Goal: Navigation & Orientation: Find specific page/section

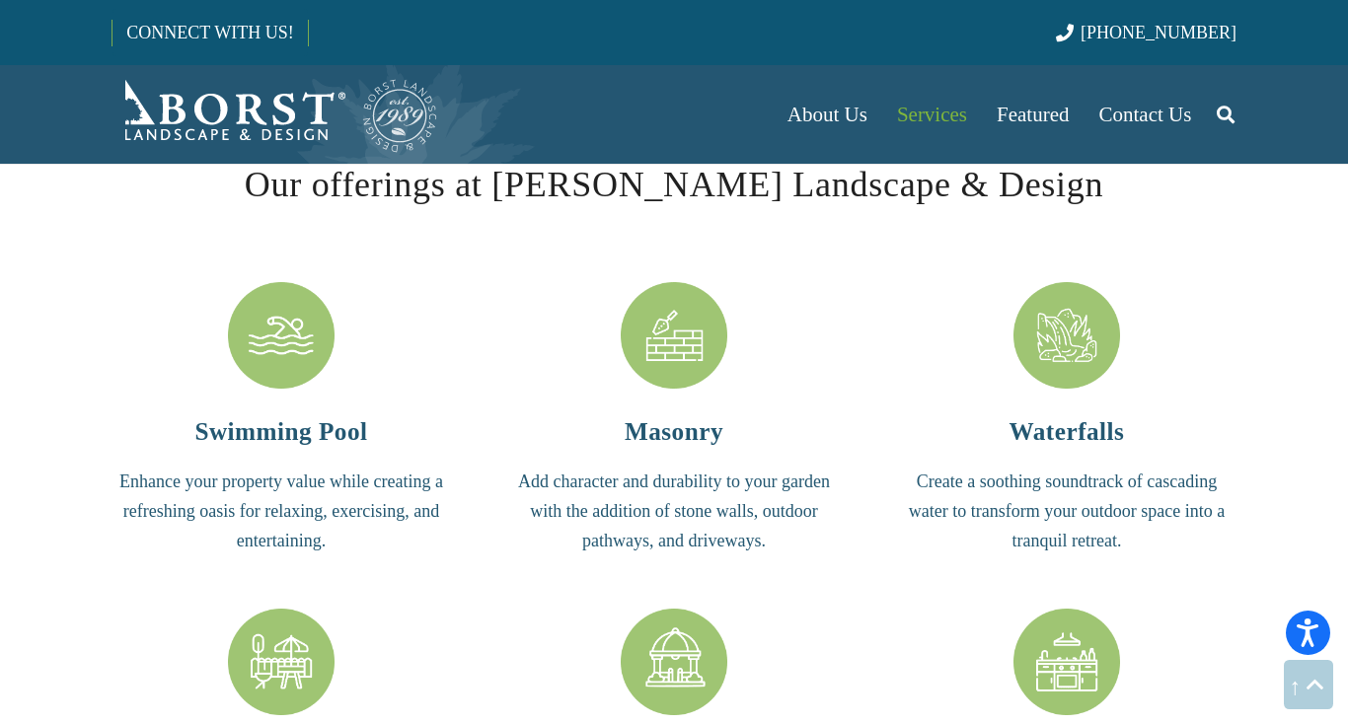
scroll to position [4219, 0]
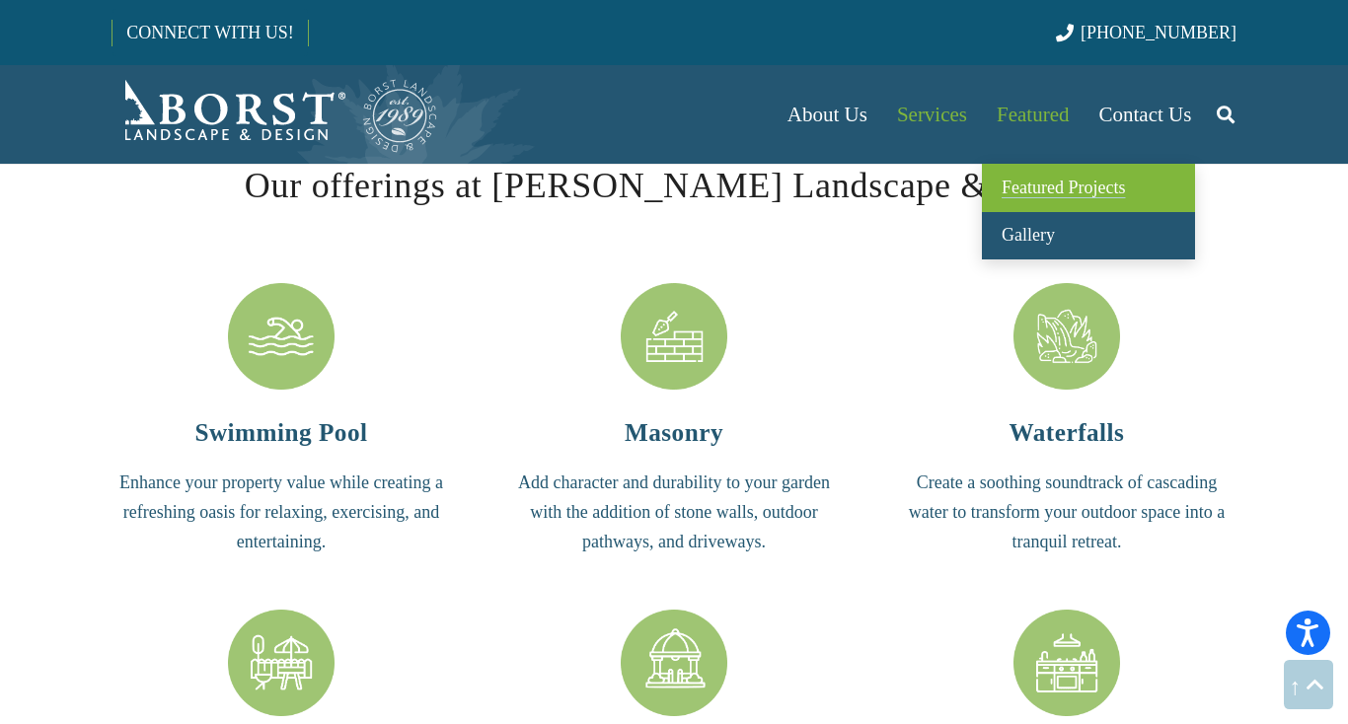
click at [1055, 193] on span "Featured Projects" at bounding box center [1062, 188] width 123 height 20
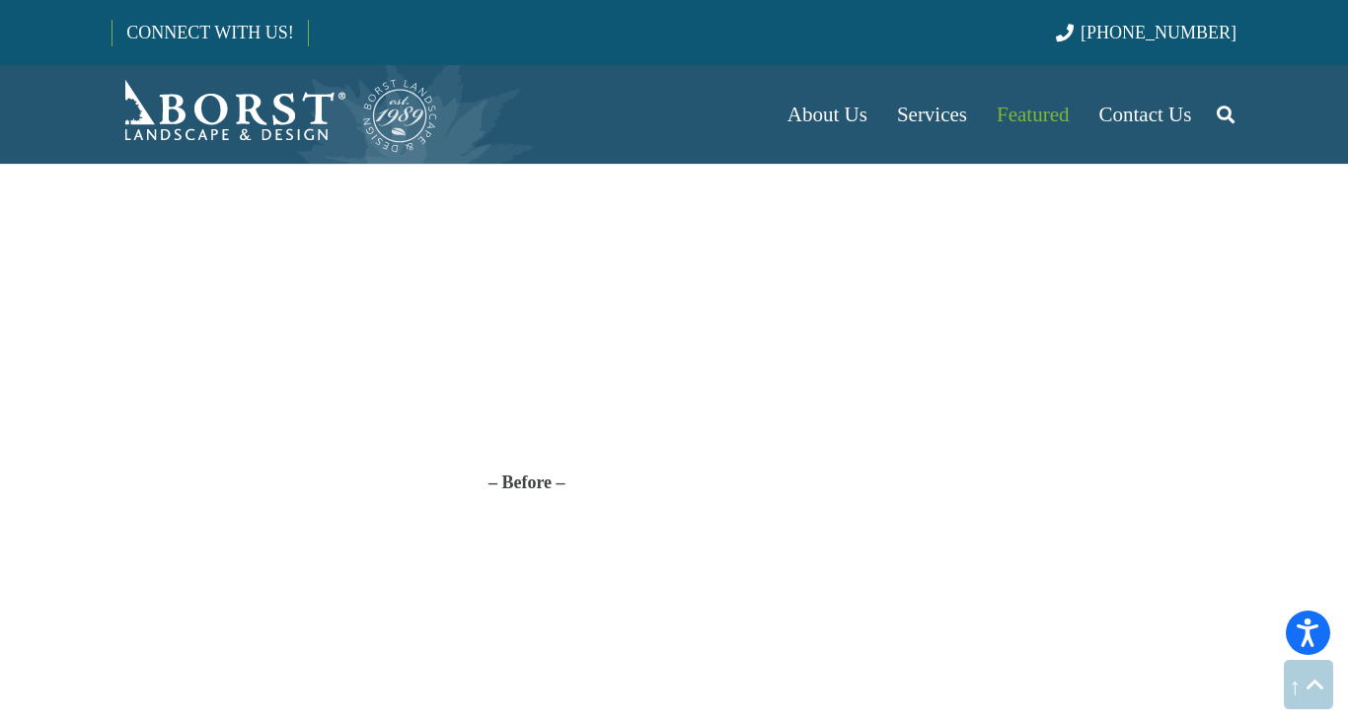
scroll to position [1952, 0]
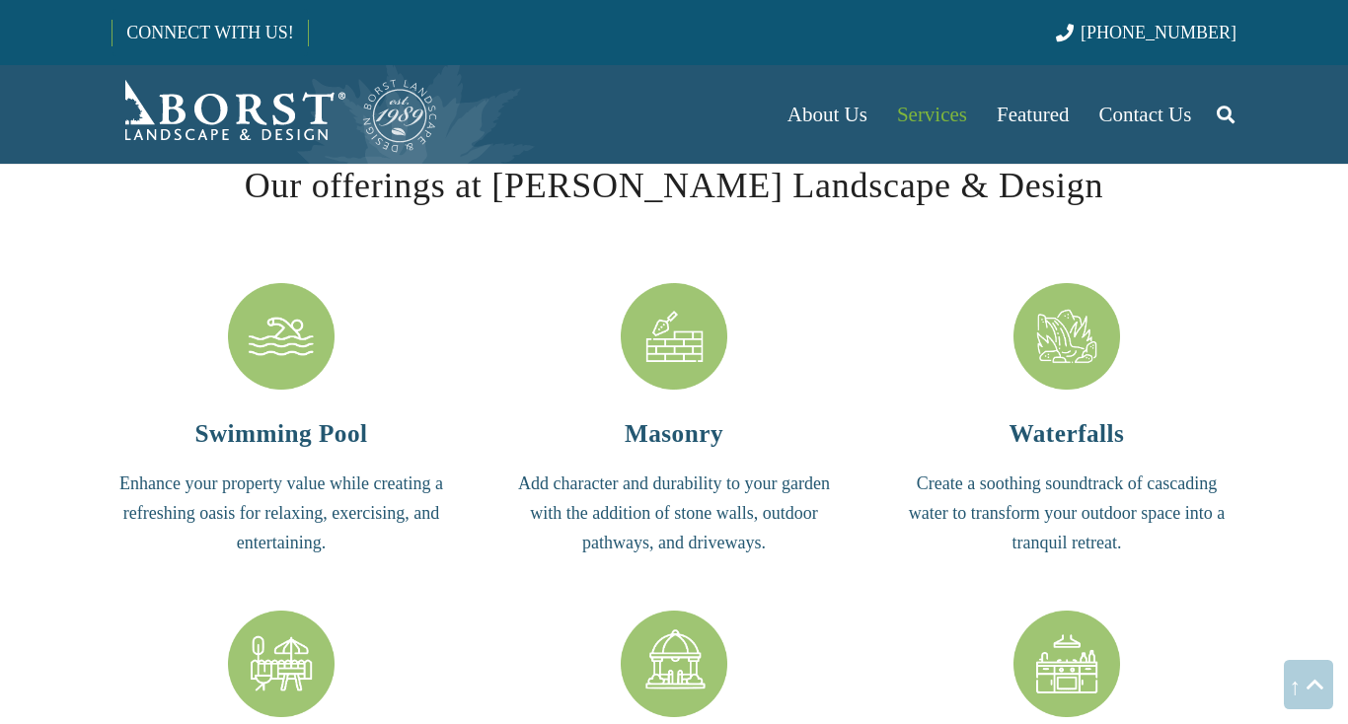
scroll to position [4219, 0]
